Goal: Task Accomplishment & Management: Complete application form

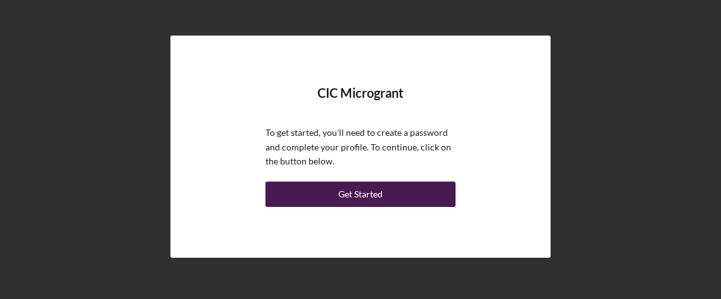
click at [380, 198] on div "Get Started" at bounding box center [360, 193] width 44 height 25
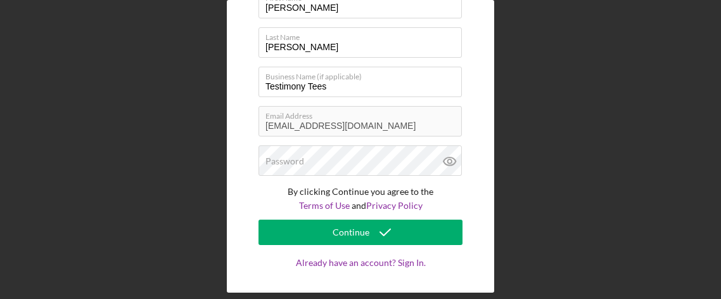
scroll to position [84, 0]
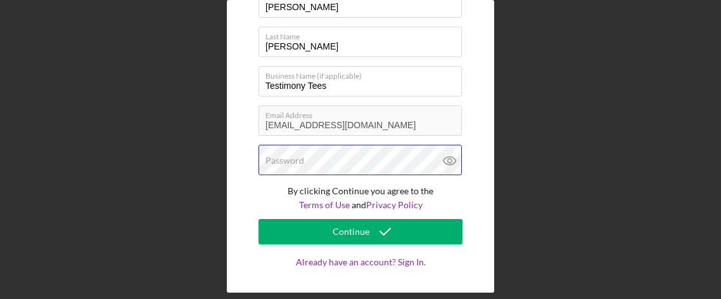
click at [349, 155] on div "Password" at bounding box center [361, 161] width 204 height 32
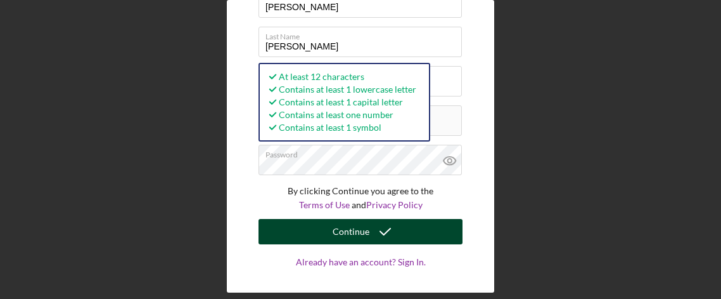
click at [404, 233] on button "Continue" at bounding box center [361, 231] width 204 height 25
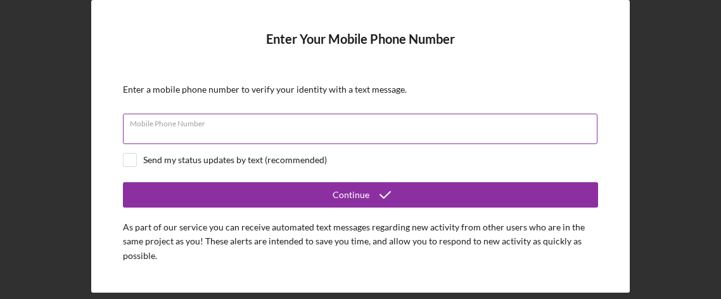
click at [228, 127] on div "Mobile Phone Number" at bounding box center [360, 129] width 475 height 32
type input "(3##) ###-####"
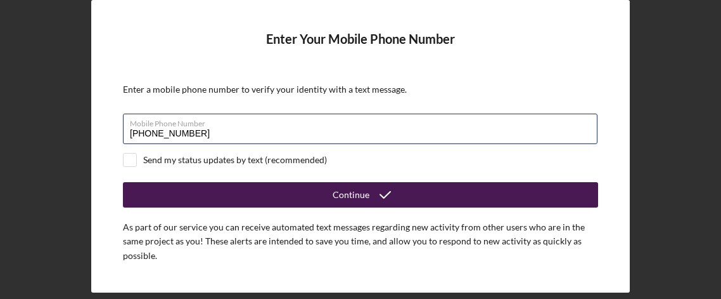
type input "[PHONE_NUMBER]"
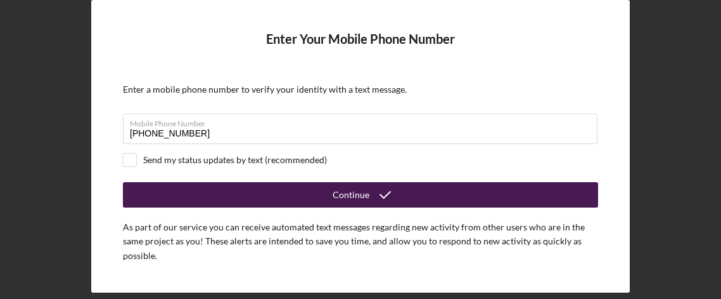
click at [312, 198] on button "Continue" at bounding box center [360, 194] width 475 height 25
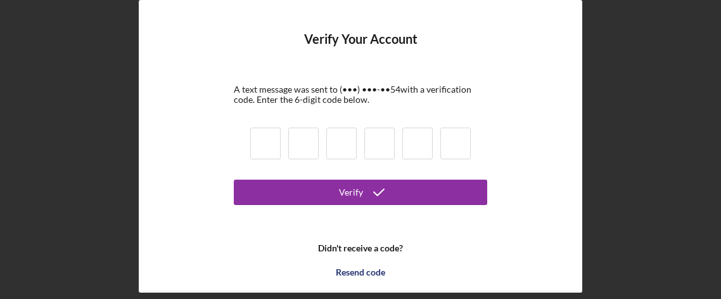
click at [274, 146] on input at bounding box center [265, 143] width 30 height 32
type input "0"
type input "4"
type input "2"
type input "6"
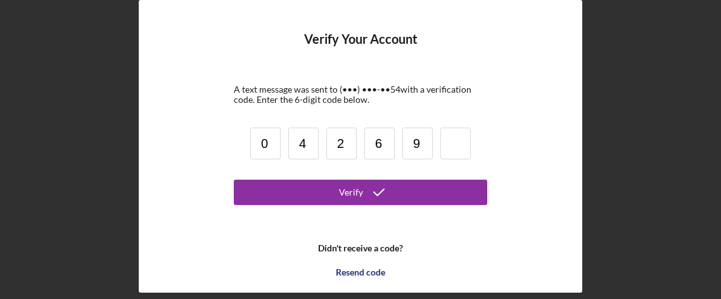
type input "9"
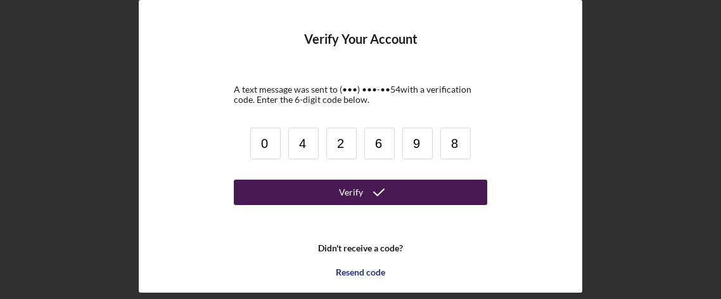
type input "8"
click at [382, 189] on icon "submit" at bounding box center [379, 192] width 32 height 32
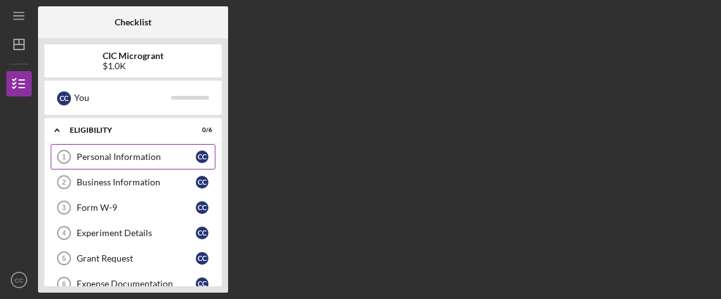
click at [115, 158] on div "Personal Information" at bounding box center [136, 156] width 119 height 10
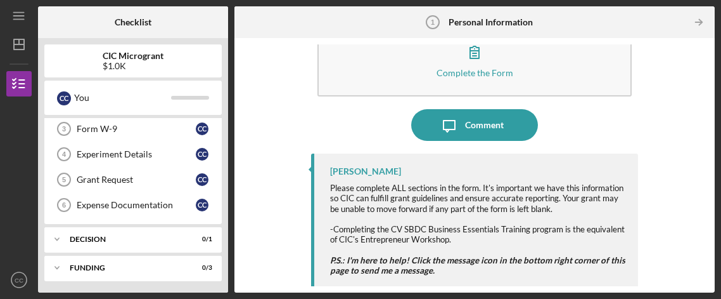
scroll to position [48, 0]
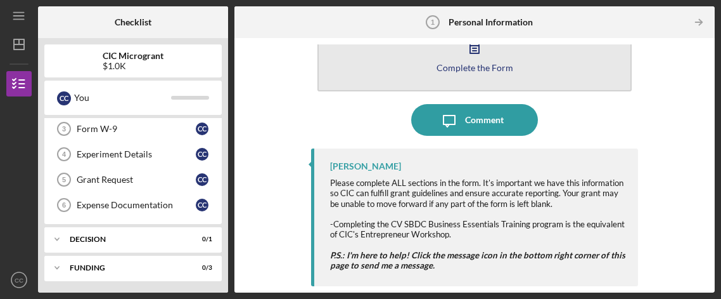
click at [465, 63] on div "Complete the Form" at bounding box center [475, 68] width 77 height 10
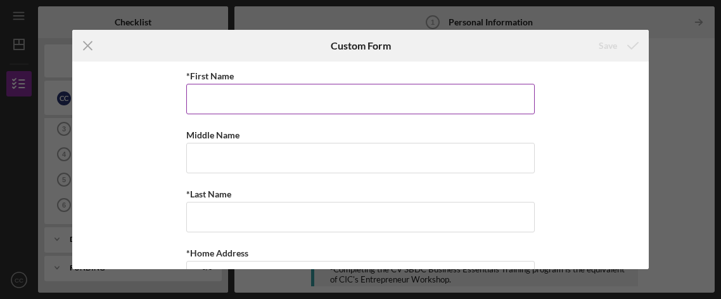
click at [292, 96] on input "*First Name" at bounding box center [360, 99] width 349 height 30
type input "[PERSON_NAME]"
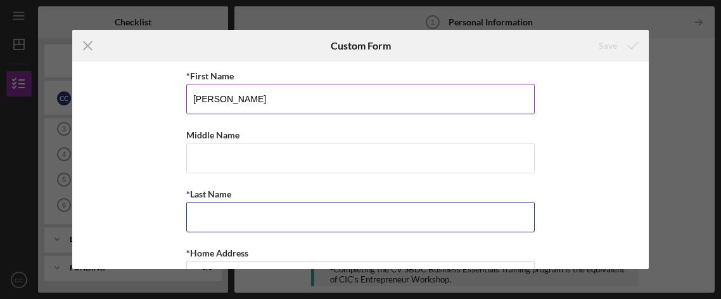
type input "[PERSON_NAME]"
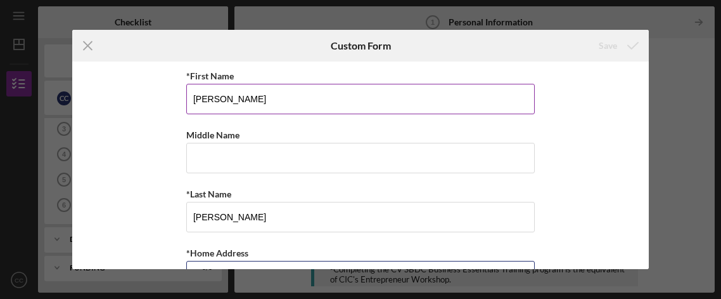
type input "[STREET_ADDRESS]"
type input "BUSINESS ENTITY THAT IS AUTHORIZED TO TRANSACT BUSINESS IN [US_STATE]"
type input "22902"
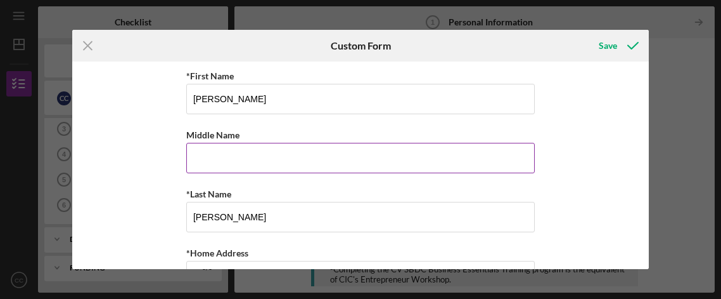
click at [295, 152] on input "Middle Name" at bounding box center [360, 158] width 349 height 30
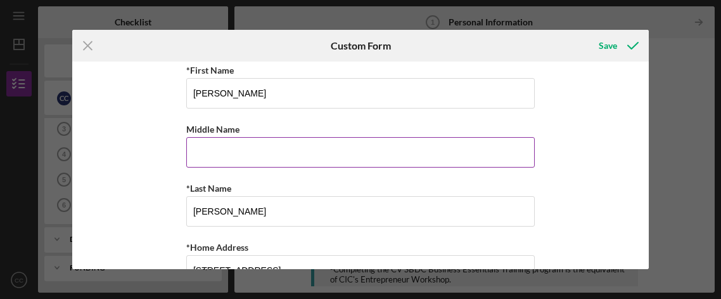
scroll to position [13, 0]
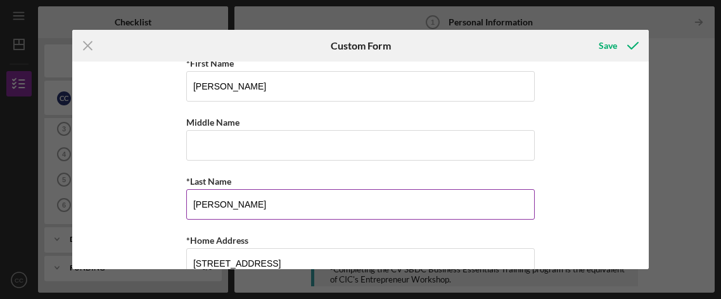
click at [274, 197] on input "[PERSON_NAME]" at bounding box center [360, 204] width 349 height 30
click at [379, 202] on input "[PERSON_NAME]" at bounding box center [360, 204] width 349 height 30
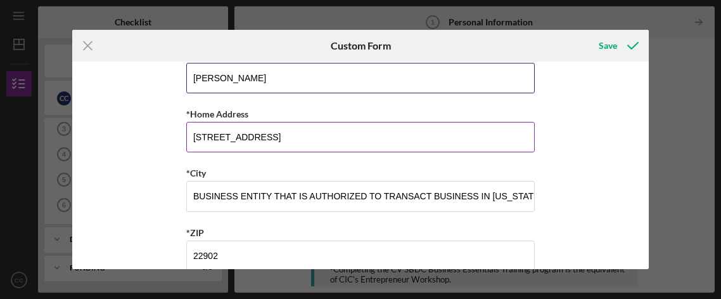
scroll to position [140, 0]
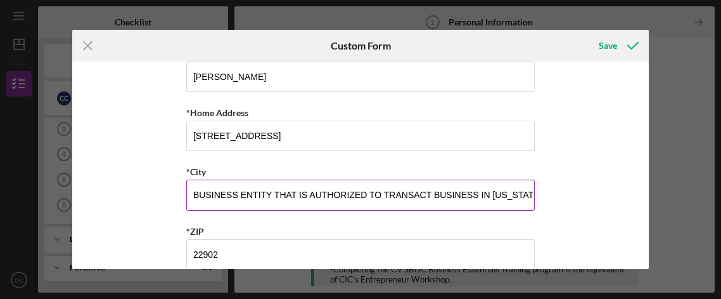
click at [214, 196] on input "BUSINESS ENTITY THAT IS AUTHORIZED TO TRANSACT BUSINESS IN [US_STATE]" at bounding box center [360, 194] width 349 height 30
drag, startPoint x: 192, startPoint y: 194, endPoint x: 718, endPoint y: 237, distance: 527.2
click at [718, 237] on div "Icon/Menu Close Custom Form Save *First Name [PERSON_NAME] Middle Name *Last Na…" at bounding box center [360, 149] width 721 height 299
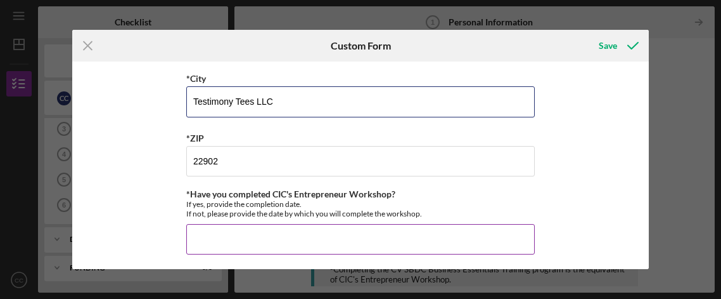
scroll to position [234, 0]
type input "Testimony Tees LLC"
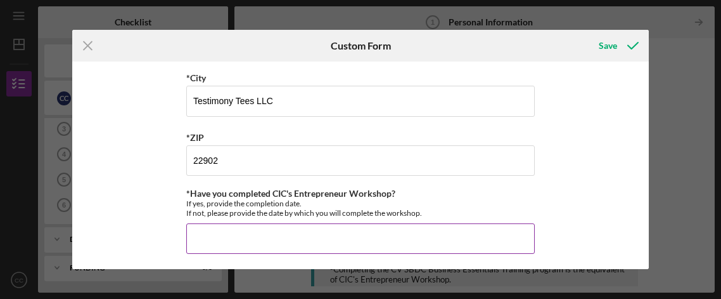
click at [233, 239] on input "*Have you completed CIC's Entrepreneur Workshop?" at bounding box center [360, 238] width 349 height 30
type input "y"
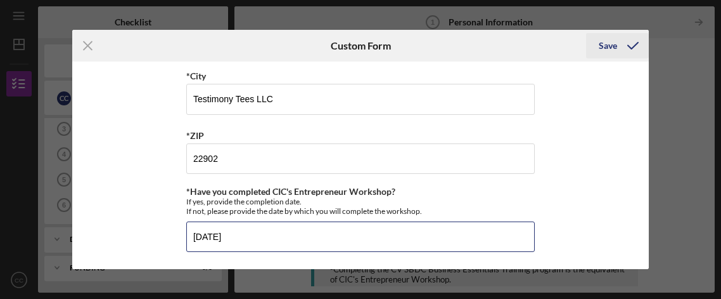
type input "[DATE]"
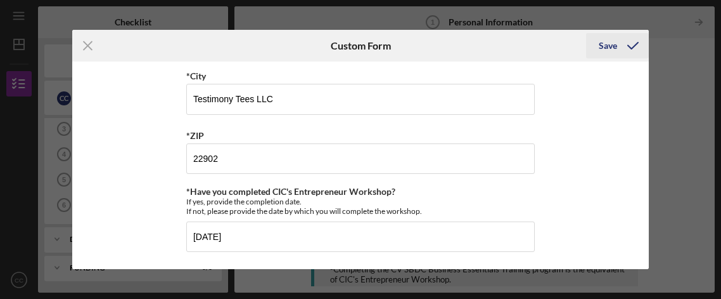
click at [612, 49] on div "Save" at bounding box center [608, 45] width 18 height 25
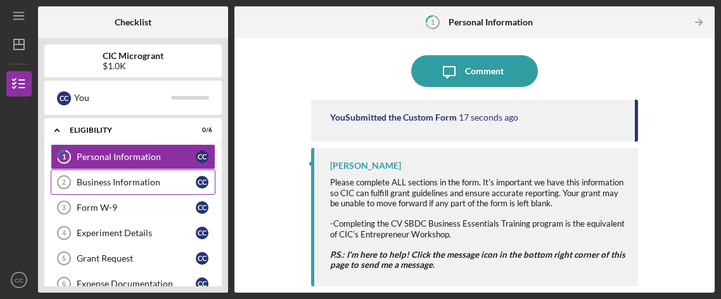
click at [150, 180] on div "Business Information" at bounding box center [136, 182] width 119 height 10
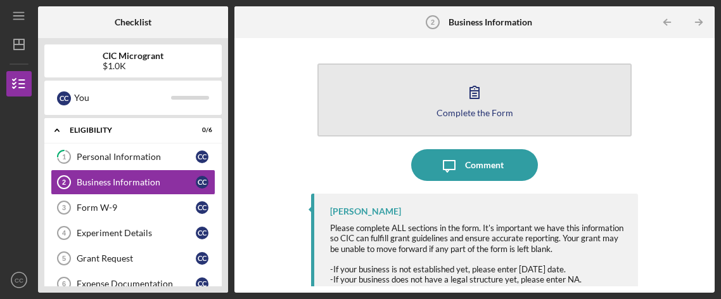
click at [470, 94] on icon "button" at bounding box center [474, 92] width 9 height 12
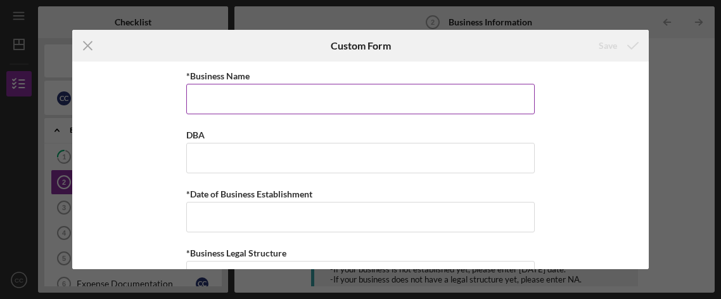
click at [293, 103] on input "*Business Name" at bounding box center [360, 99] width 349 height 30
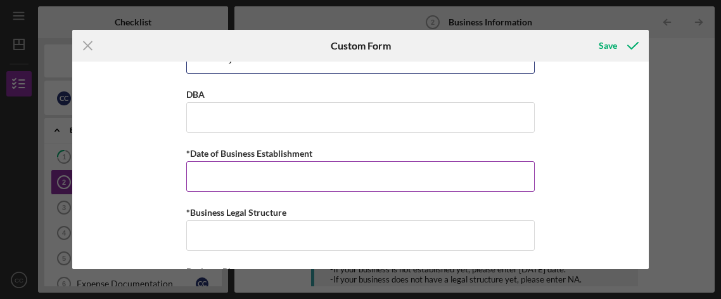
scroll to position [42, 0]
type input "Testimony Tees LLC"
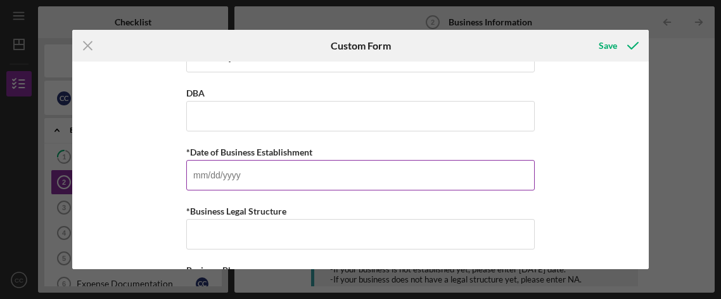
click at [233, 171] on input "*Date of Business Establishment" at bounding box center [360, 175] width 349 height 30
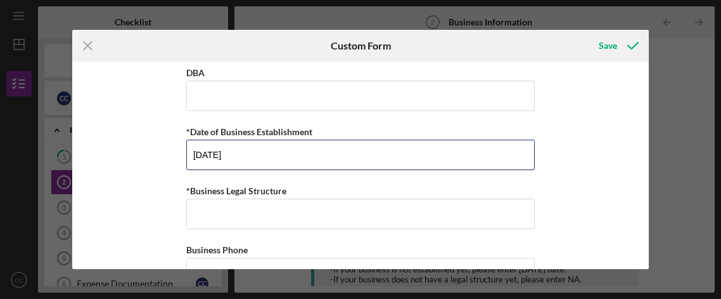
scroll to position [66, 0]
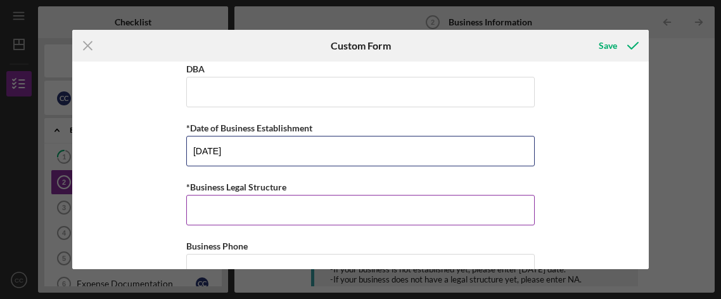
type input "[DATE]"
click at [311, 207] on input "*Business Legal Structure" at bounding box center [360, 210] width 349 height 30
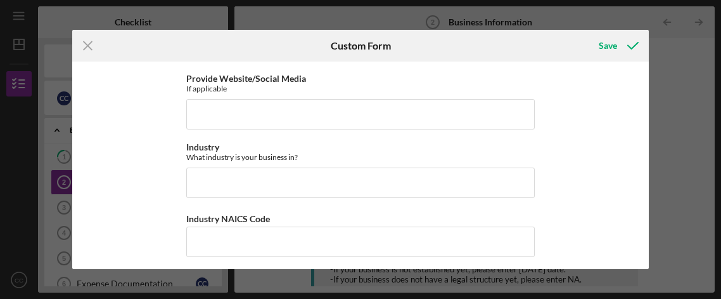
scroll to position [350, 0]
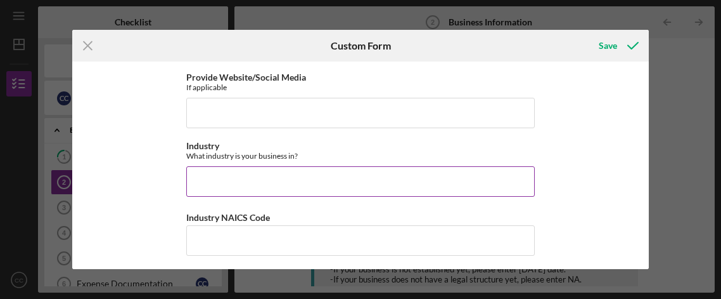
type input "LLC"
click at [381, 175] on input "Industry" at bounding box center [360, 181] width 349 height 30
click at [210, 177] on input "Ecommerce" at bounding box center [360, 181] width 349 height 30
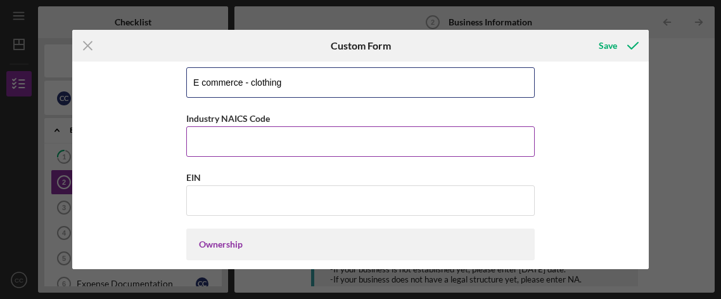
scroll to position [458, 0]
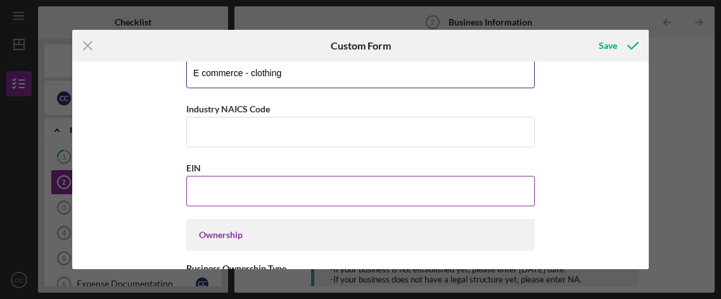
type input "E commerce - clothing"
click at [288, 184] on input "EIN" at bounding box center [360, 191] width 349 height 30
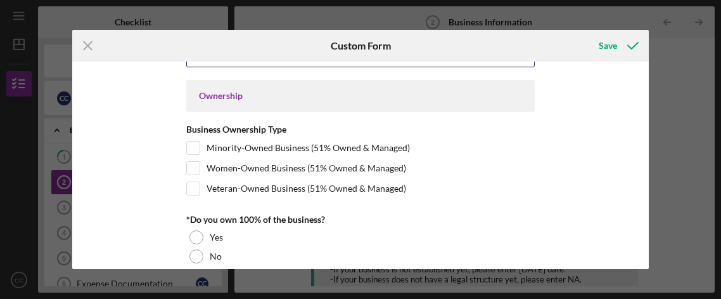
scroll to position [598, 0]
type input "[US_EMPLOYER_IDENTIFICATION_NUMBER]"
click at [190, 145] on input "Minority-Owned Business (51% Owned & Managed)" at bounding box center [193, 147] width 13 height 13
checkbox input "true"
click at [188, 172] on div "Women-Owned Business (51% Owned & Managed)" at bounding box center [360, 170] width 349 height 20
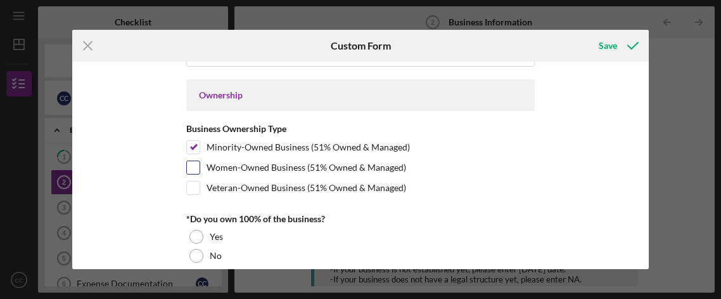
click at [191, 161] on input "Women-Owned Business (51% Owned & Managed)" at bounding box center [193, 167] width 13 height 13
checkbox input "true"
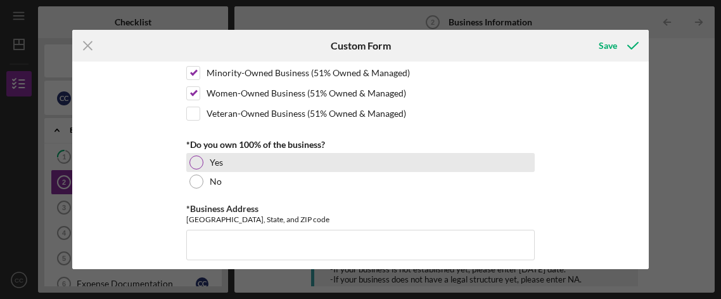
scroll to position [674, 0]
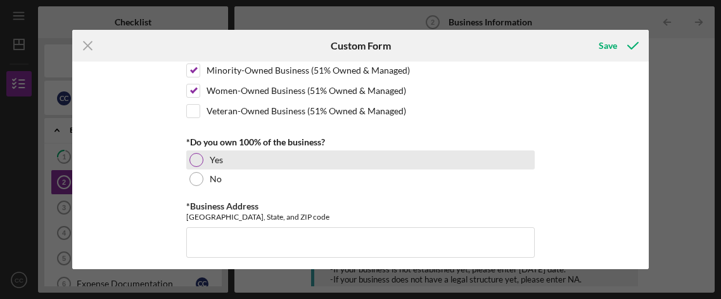
click at [194, 156] on div at bounding box center [197, 160] width 14 height 14
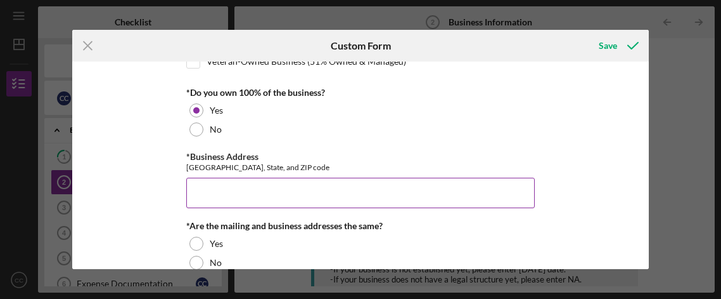
scroll to position [731, 0]
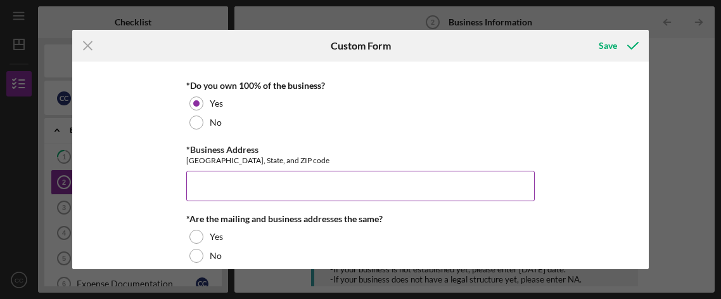
click at [235, 183] on input "*Business Address" at bounding box center [360, 186] width 349 height 30
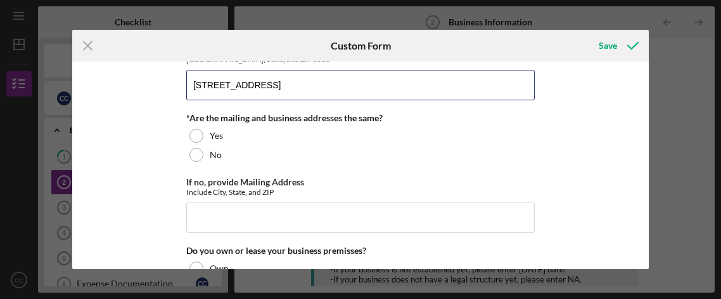
scroll to position [839, 0]
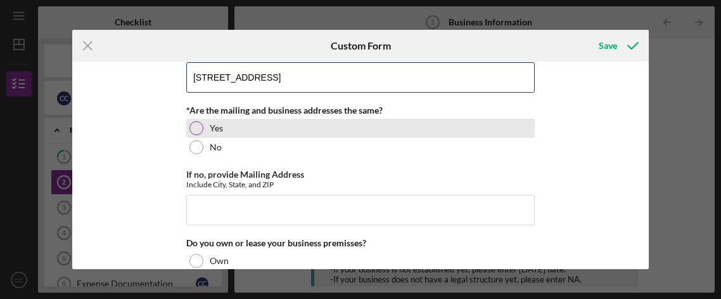
type input "[STREET_ADDRESS]"
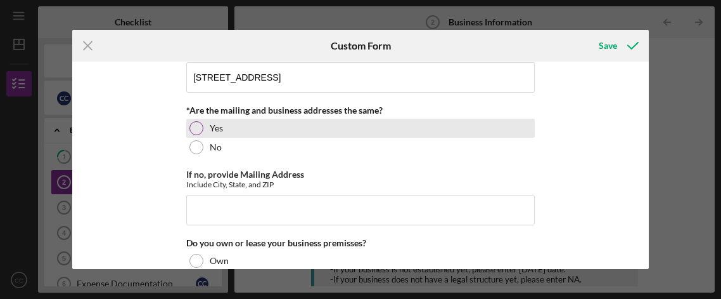
click at [195, 127] on div at bounding box center [197, 128] width 14 height 14
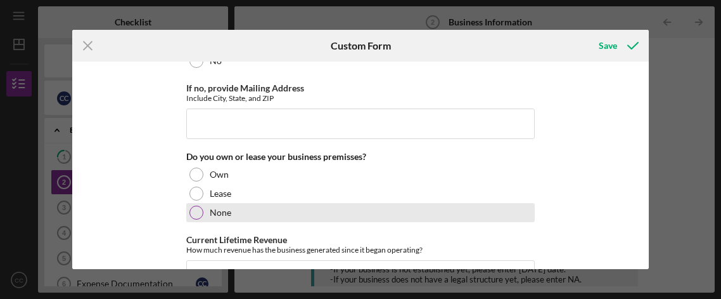
scroll to position [933, 0]
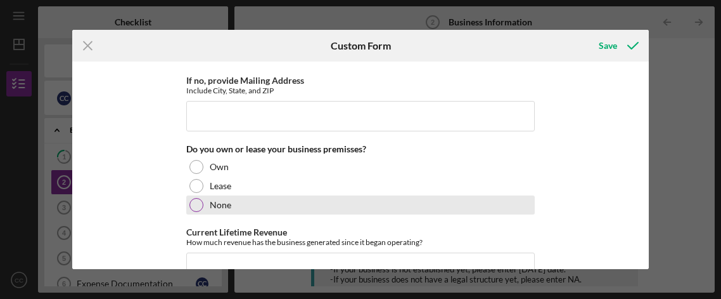
click at [201, 195] on div "None" at bounding box center [360, 204] width 349 height 19
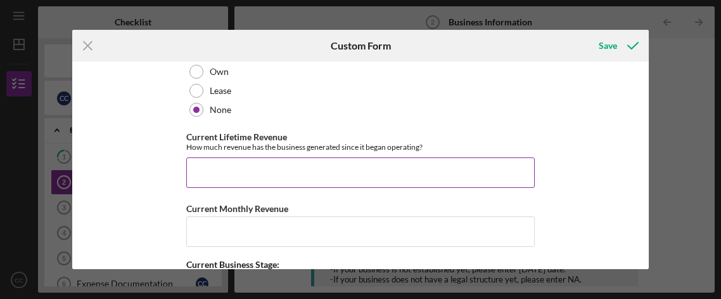
scroll to position [1028, 0]
click at [321, 161] on input "Current Lifetime Revenue" at bounding box center [360, 172] width 349 height 30
type input "."
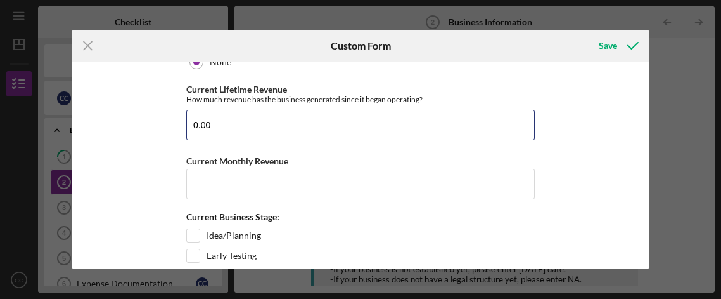
scroll to position [1098, 0]
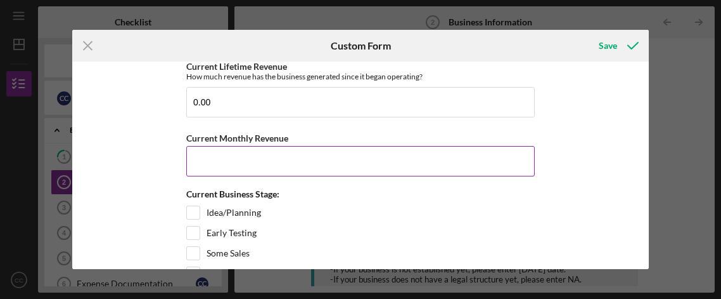
type input "0"
click at [283, 161] on input "Current Monthly Revenue" at bounding box center [360, 161] width 349 height 30
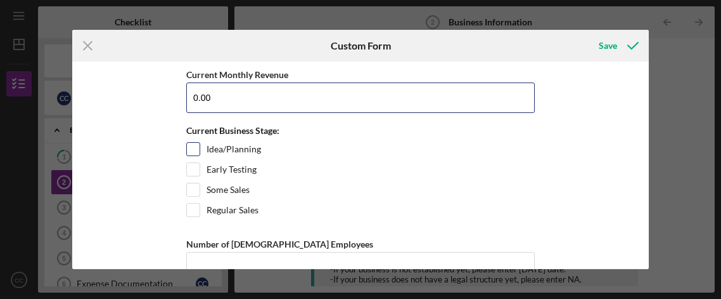
scroll to position [1163, 0]
type input "0.00"
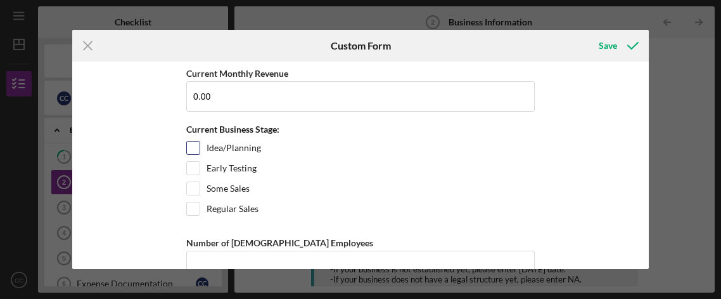
click at [192, 142] on input "Idea/Planning" at bounding box center [193, 147] width 13 height 13
checkbox input "true"
type input "0"
click at [198, 162] on div "Early Testing" at bounding box center [360, 171] width 349 height 20
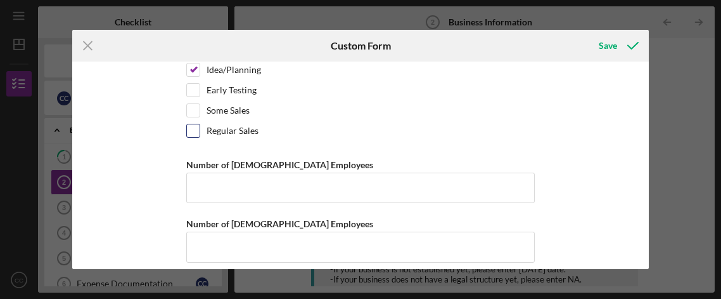
scroll to position [1246, 0]
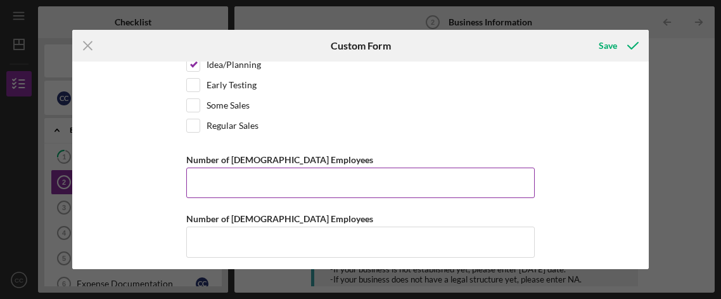
click at [367, 168] on input "Number of [DEMOGRAPHIC_DATA] Employees" at bounding box center [360, 182] width 349 height 30
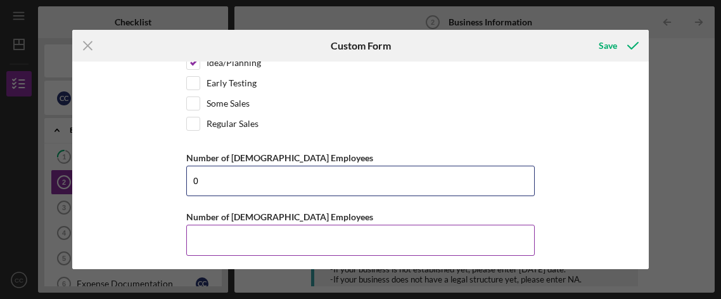
type input "0"
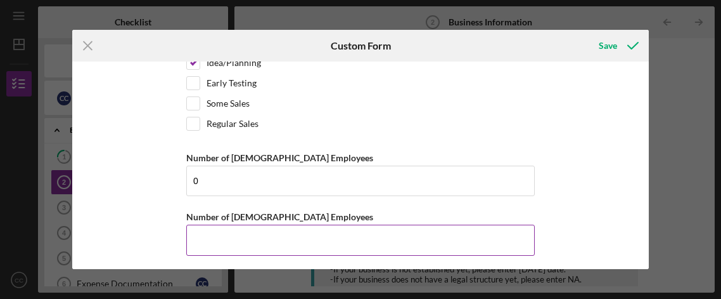
click at [293, 235] on input "Number of [DEMOGRAPHIC_DATA] Employees" at bounding box center [360, 239] width 349 height 30
type input "0"
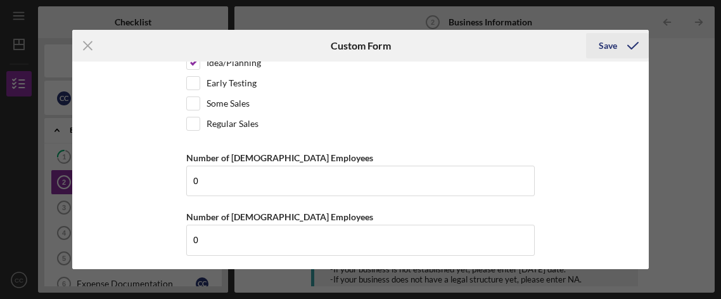
click at [612, 53] on div "Save" at bounding box center [608, 45] width 18 height 25
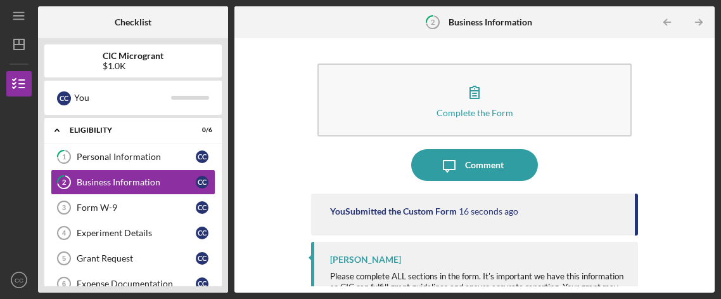
scroll to position [6, 0]
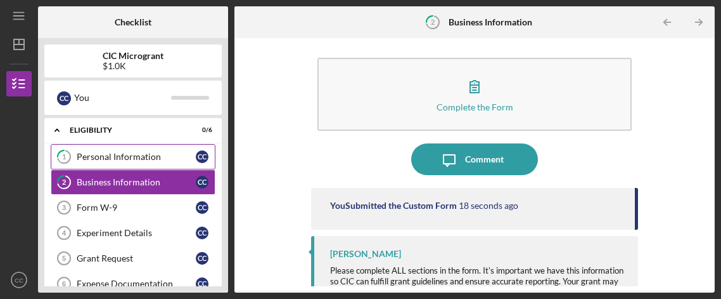
click at [115, 161] on link "1 Personal Information C C" at bounding box center [133, 156] width 165 height 25
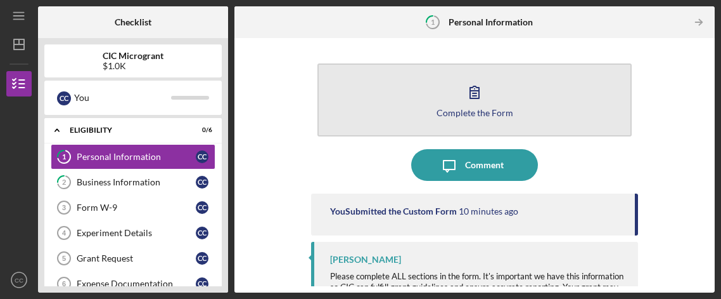
click at [476, 88] on icon "button" at bounding box center [475, 92] width 32 height 32
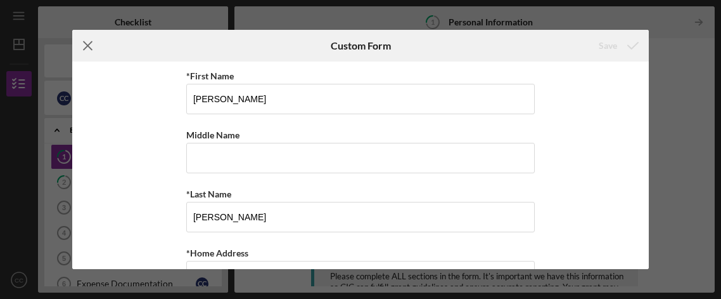
click at [91, 42] on line at bounding box center [88, 46] width 8 height 8
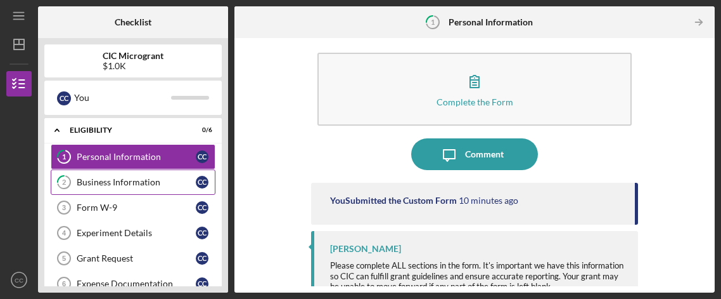
scroll to position [12, 0]
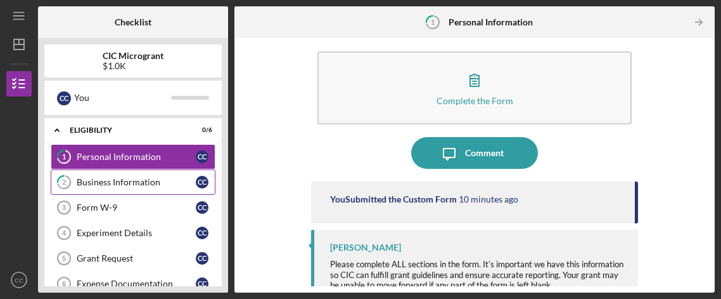
click at [139, 184] on div "Business Information" at bounding box center [136, 182] width 119 height 10
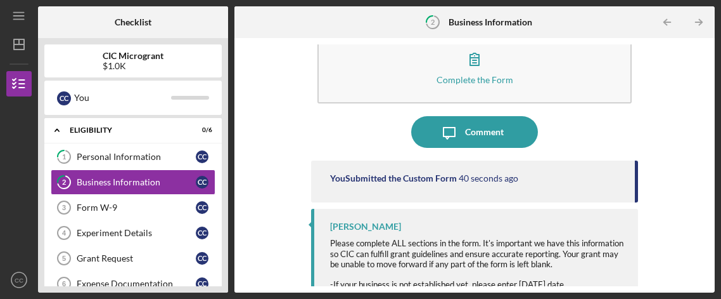
scroll to position [4, 0]
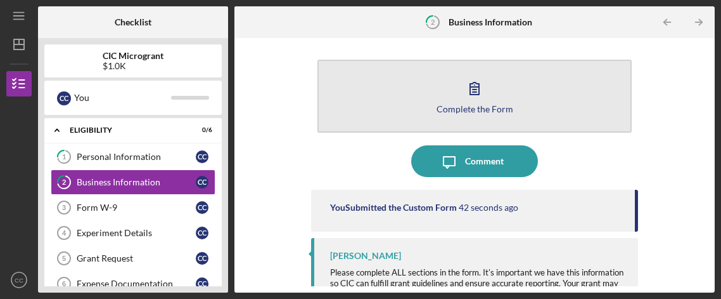
click at [462, 105] on div "Complete the Form" at bounding box center [475, 109] width 77 height 10
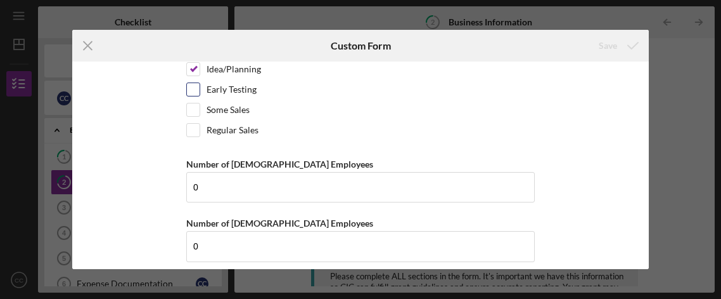
scroll to position [1248, 0]
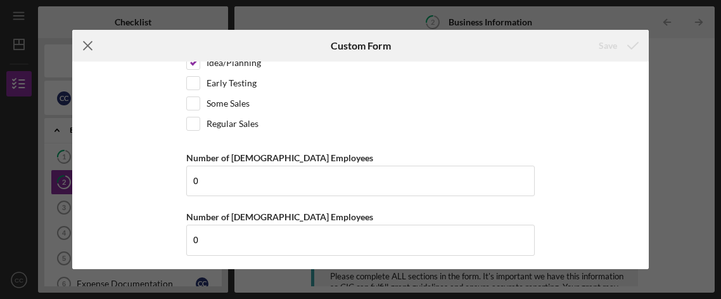
click at [84, 45] on icon "Icon/Menu Close" at bounding box center [88, 46] width 32 height 32
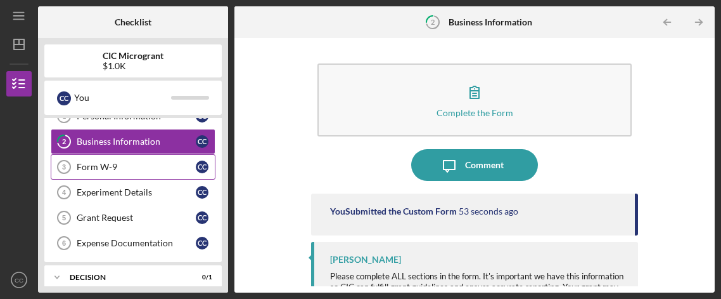
scroll to position [47, 0]
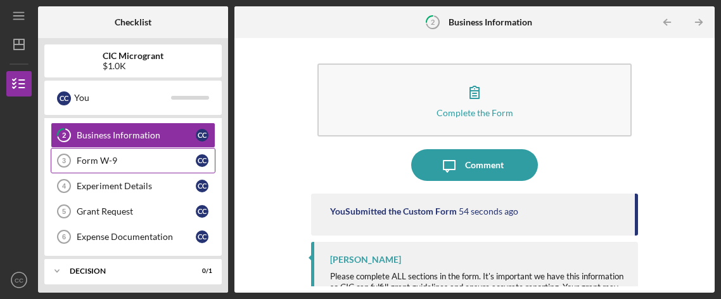
click at [113, 162] on div "Form W-9" at bounding box center [136, 160] width 119 height 10
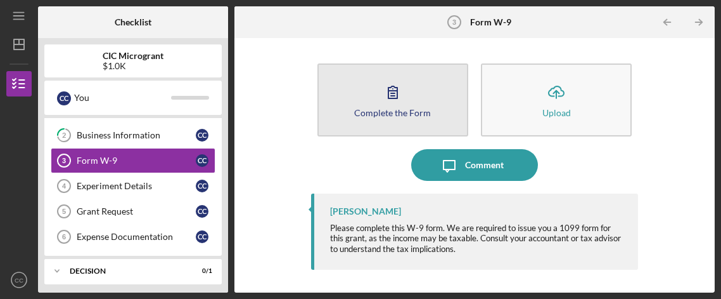
click at [394, 93] on icon "button" at bounding box center [393, 92] width 9 height 12
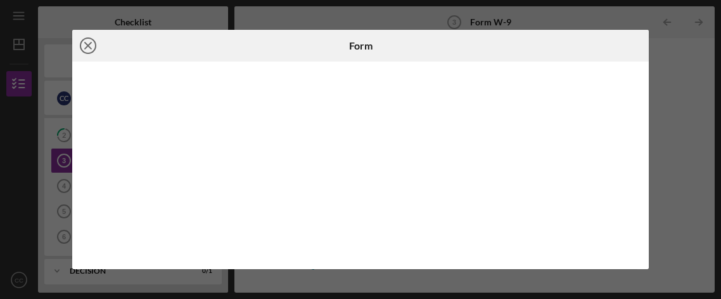
click at [91, 46] on icon "Icon/Close" at bounding box center [88, 46] width 32 height 32
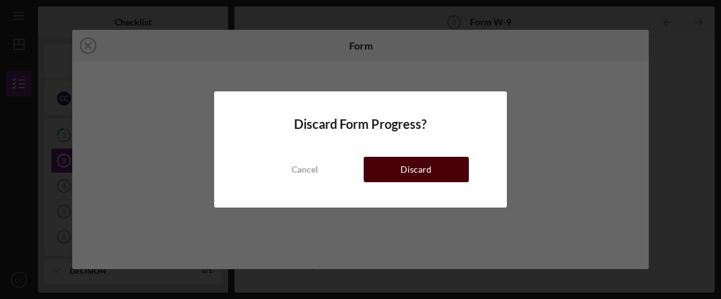
click at [376, 174] on button "Discard" at bounding box center [416, 169] width 105 height 25
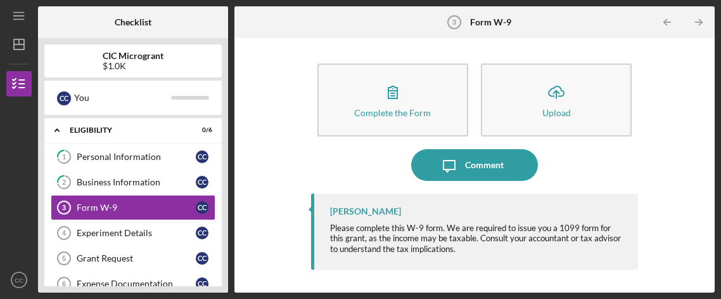
click at [30, 235] on div at bounding box center [18, 225] width 25 height 86
